Goal: Transaction & Acquisition: Purchase product/service

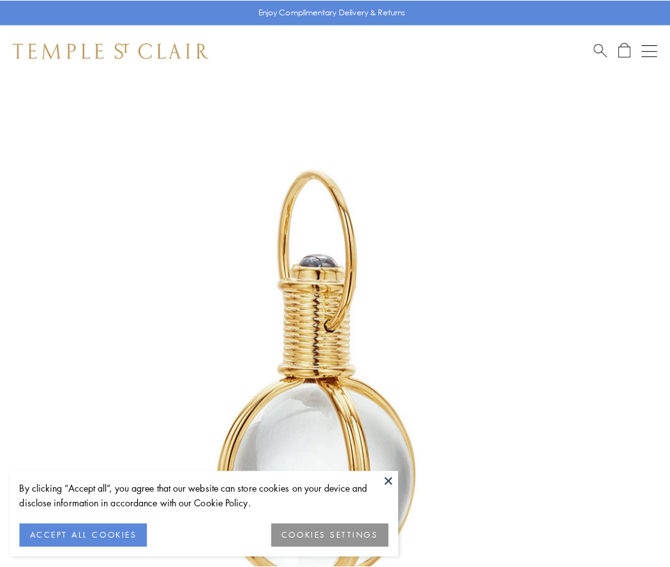
scroll to position [333, 0]
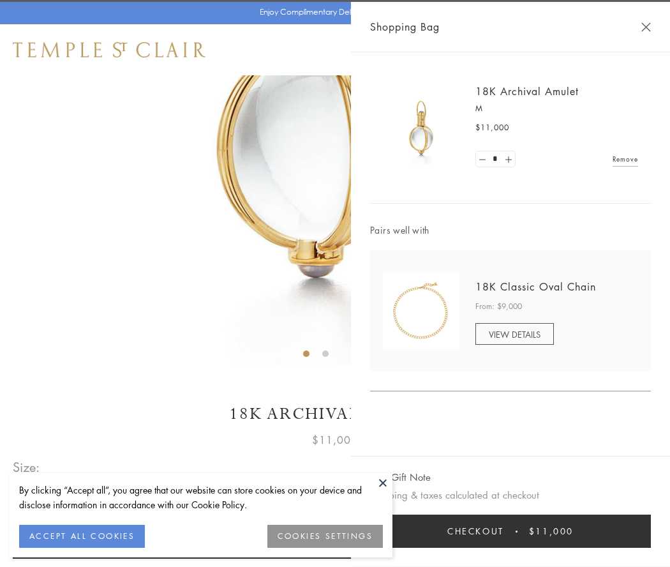
click at [511, 531] on button "Checkout $11,000" at bounding box center [510, 531] width 281 height 33
